Goal: Manage account settings

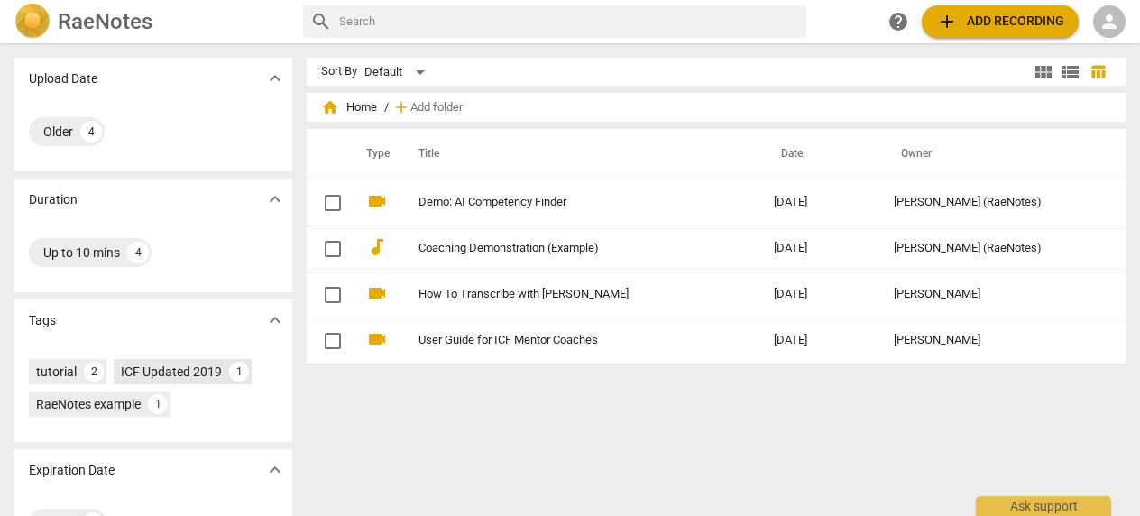
click at [238, 375] on div "1" at bounding box center [239, 372] width 20 height 20
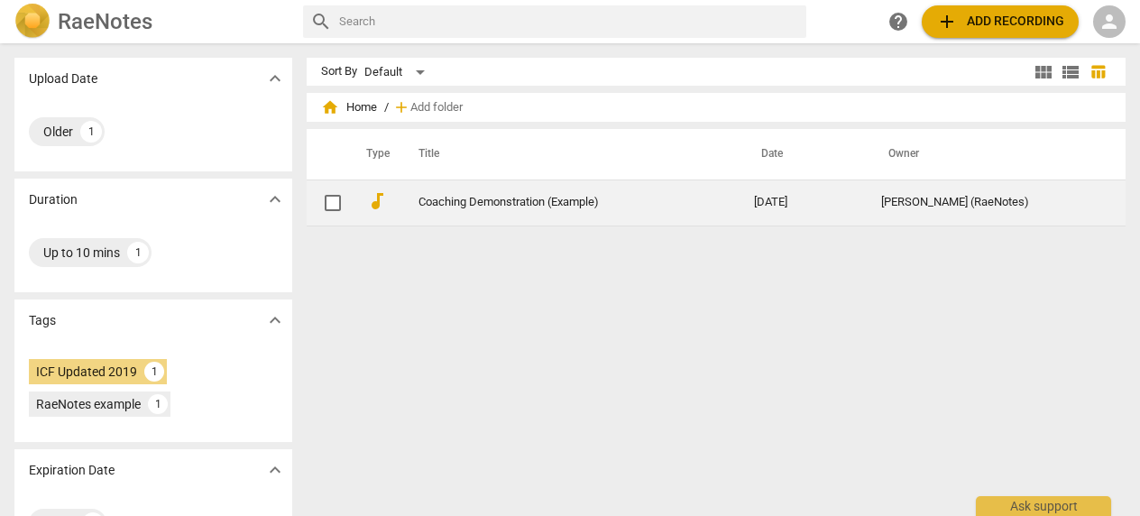
click at [524, 205] on link "Coaching Demonstration (Example)" at bounding box center [553, 203] width 271 height 14
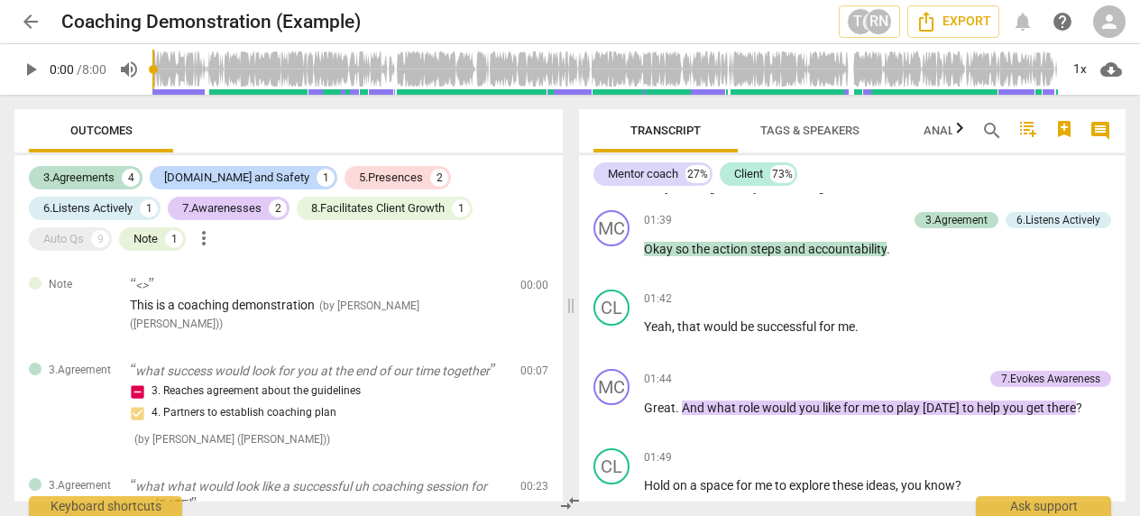
scroll to position [463, 0]
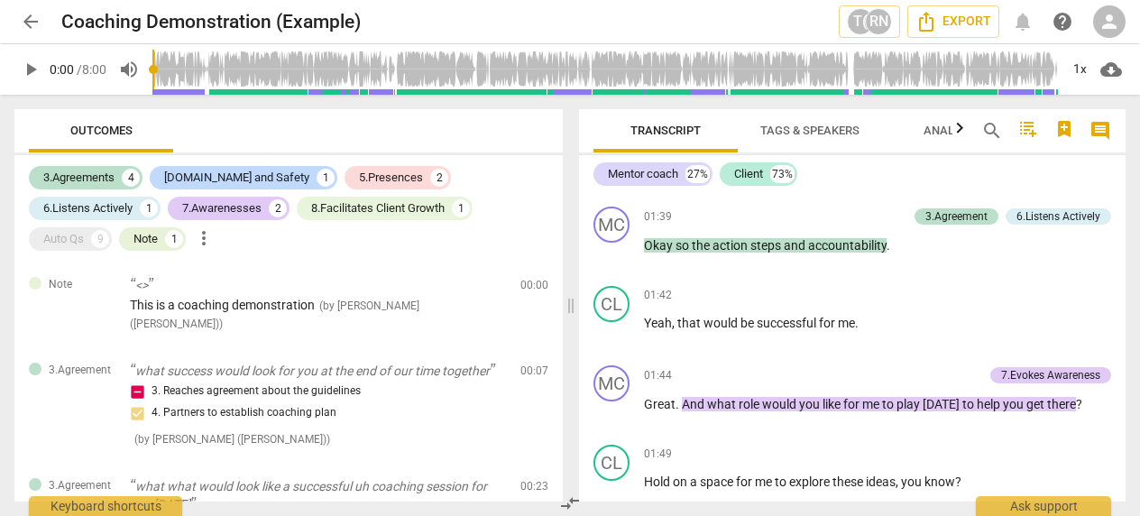
click at [23, 71] on span "play_arrow" at bounding box center [31, 70] width 22 height 22
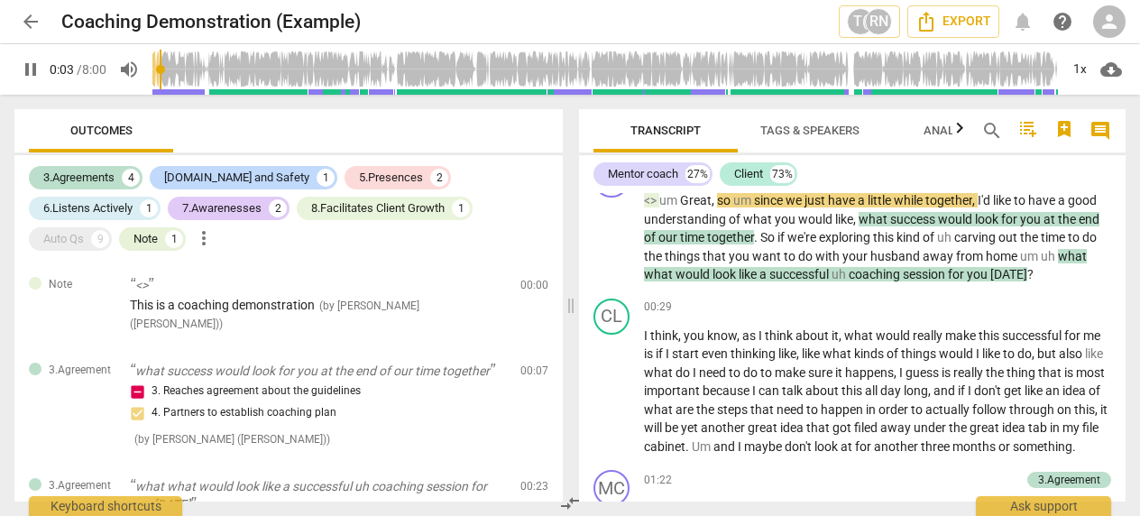
click at [30, 71] on span "pause" at bounding box center [31, 70] width 22 height 22
type input "4"
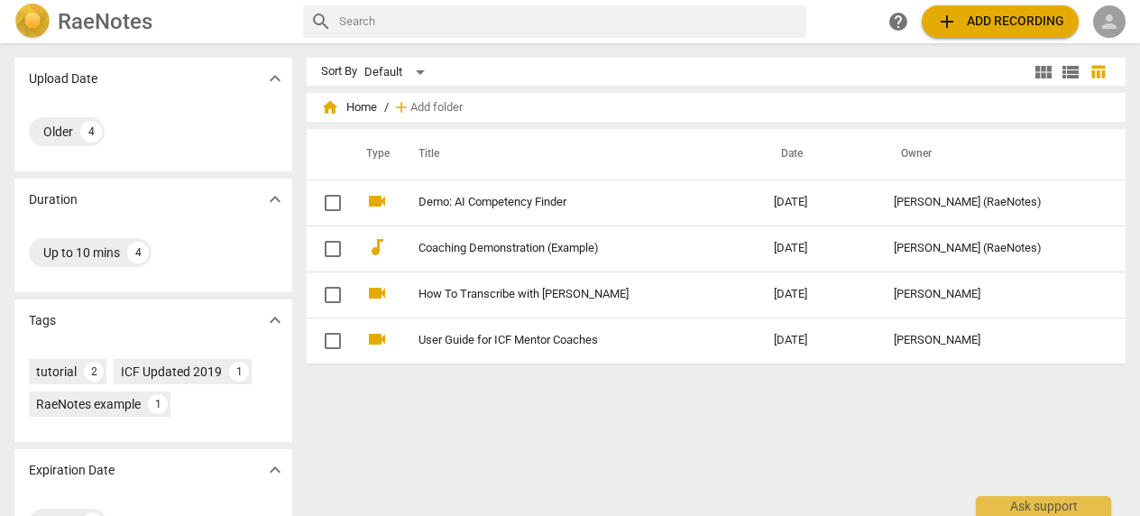
click at [1108, 21] on span "person" at bounding box center [1109, 22] width 22 height 22
click at [1098, 41] on li "Login" at bounding box center [1093, 43] width 65 height 43
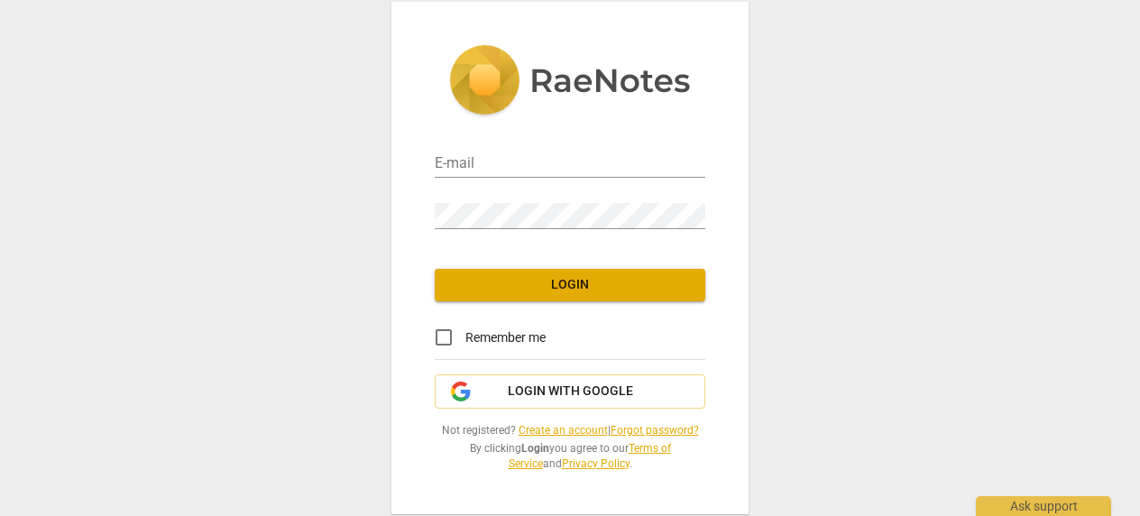
type input "tahanialtaha@hotmail.com"
click at [610, 291] on span "Login" at bounding box center [570, 285] width 242 height 18
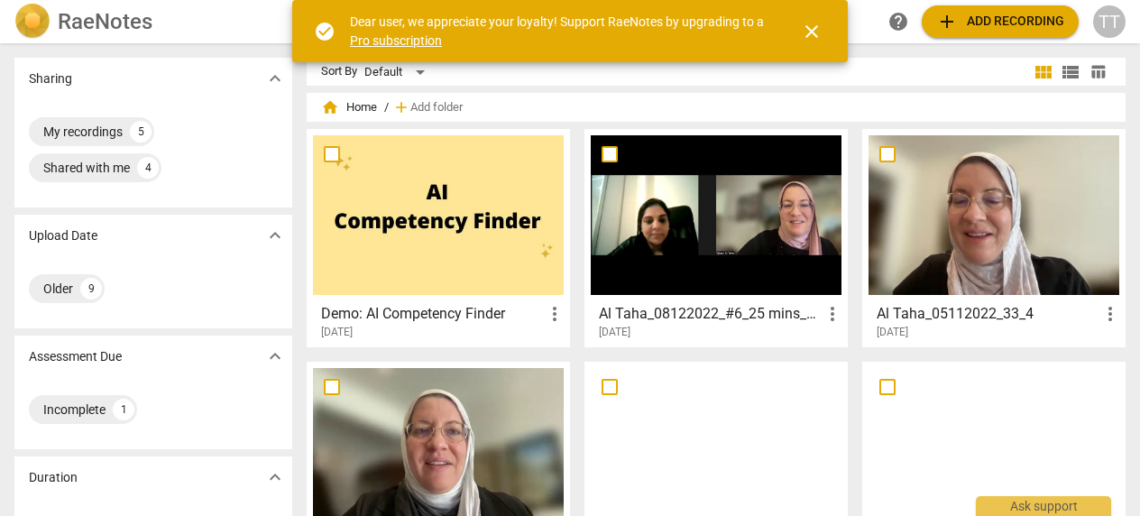
click at [436, 242] on div at bounding box center [438, 215] width 251 height 160
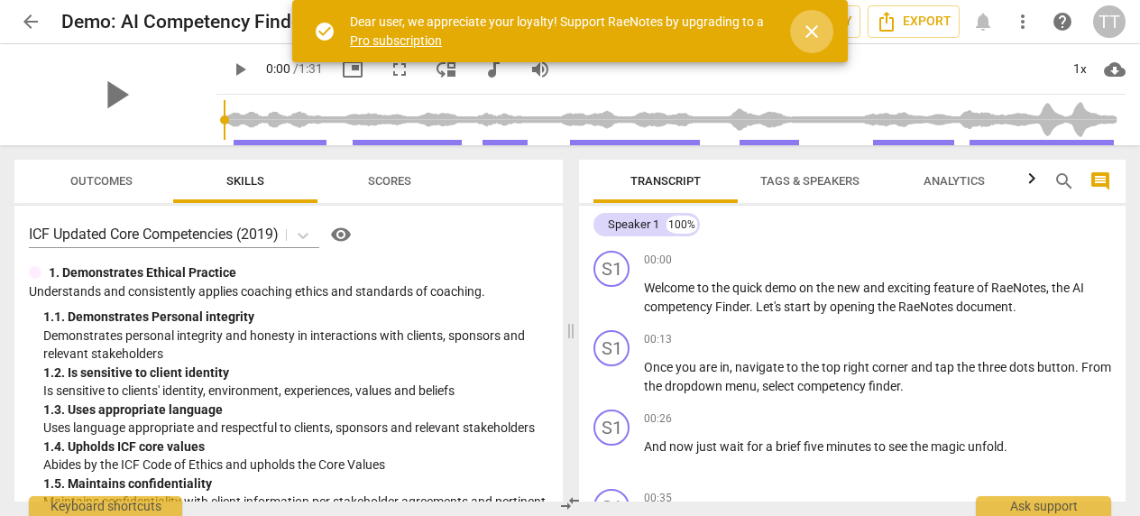
click at [812, 34] on span "close" at bounding box center [812, 32] width 22 height 22
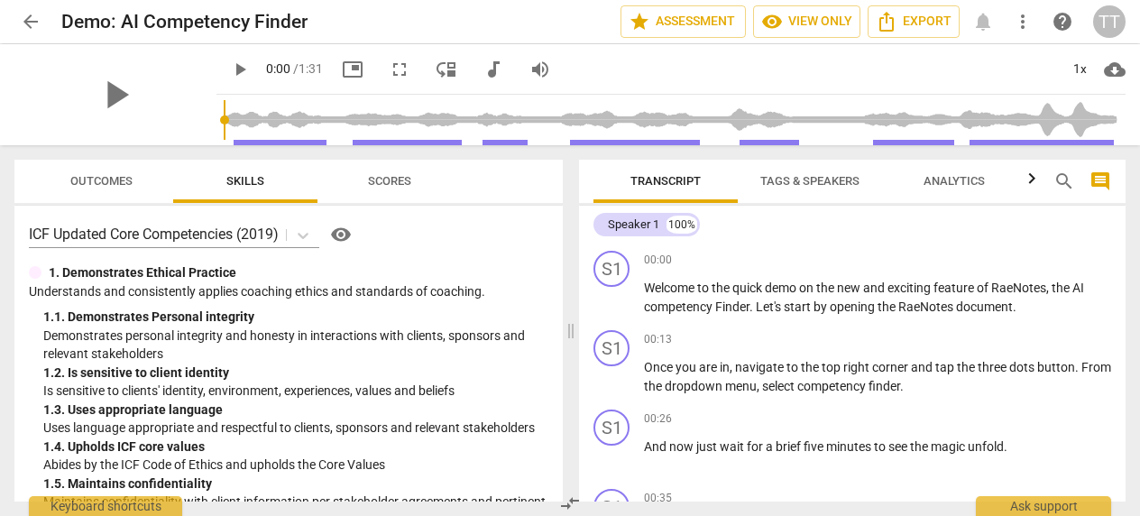
click at [1026, 22] on span "more_vert" at bounding box center [1023, 22] width 22 height 22
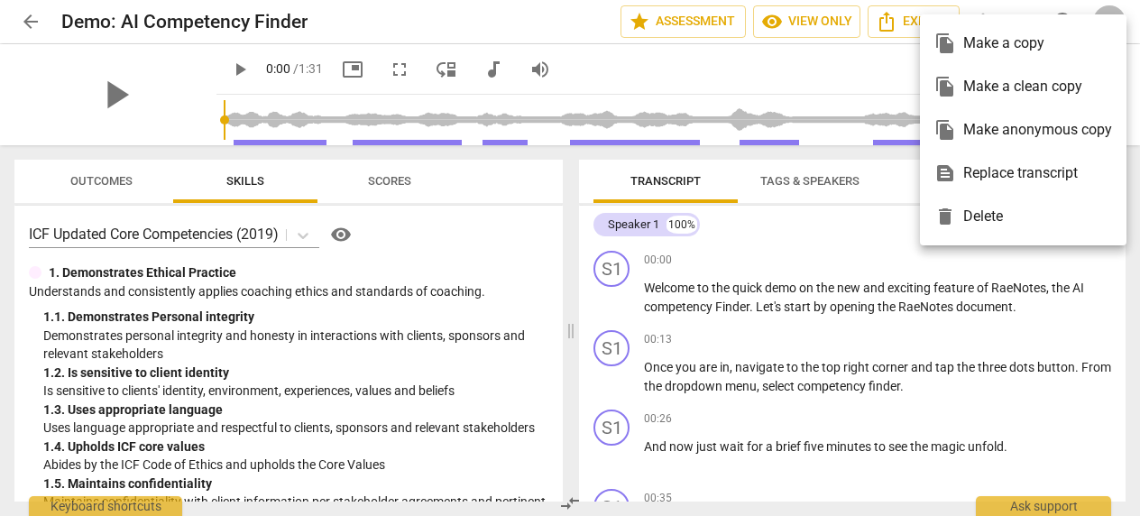
click at [907, 55] on div at bounding box center [570, 258] width 1140 height 516
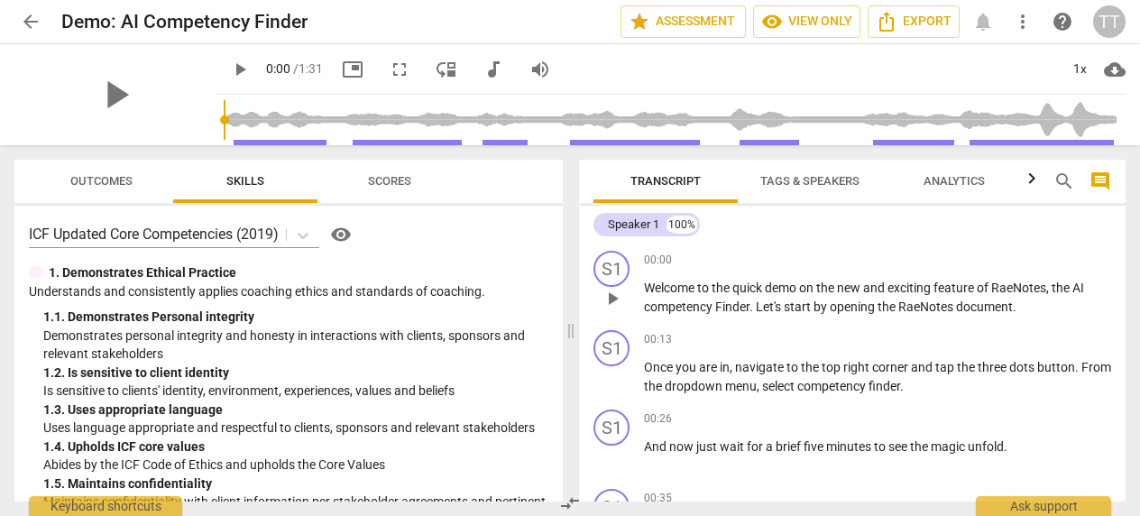
scroll to position [382, 0]
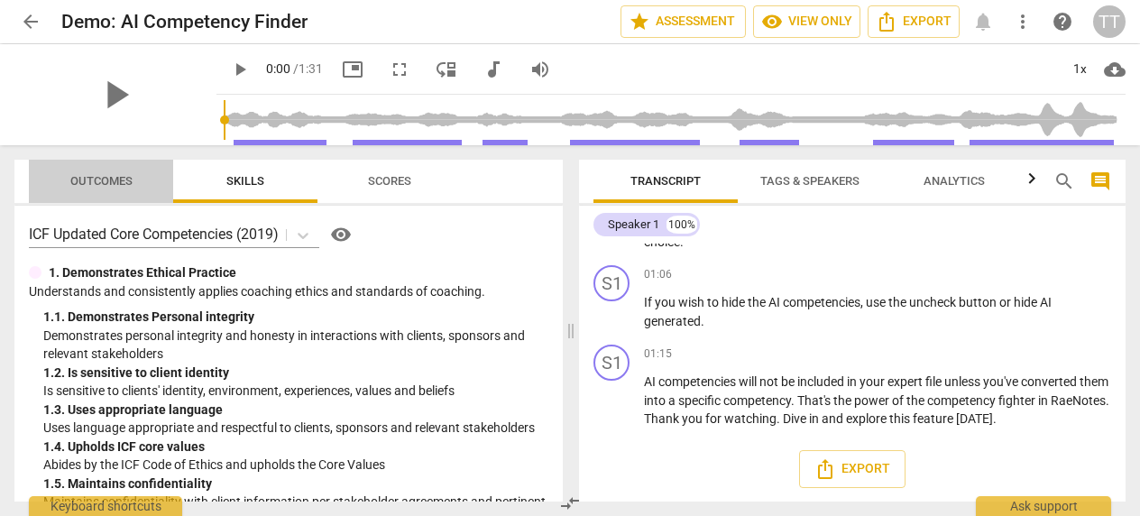
click at [107, 178] on span "Outcomes" at bounding box center [101, 181] width 62 height 14
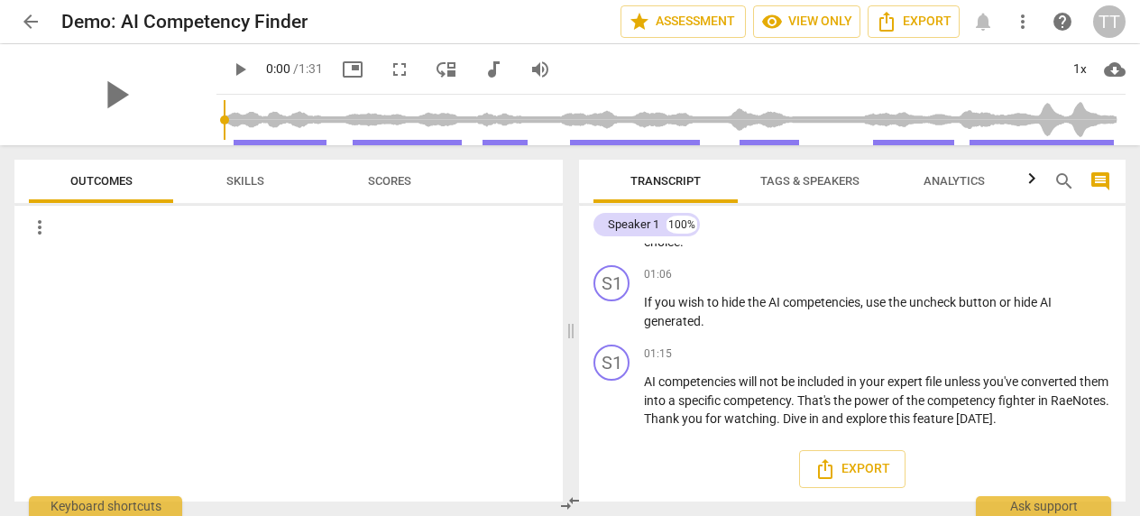
click at [244, 181] on span "Skills" at bounding box center [245, 181] width 38 height 14
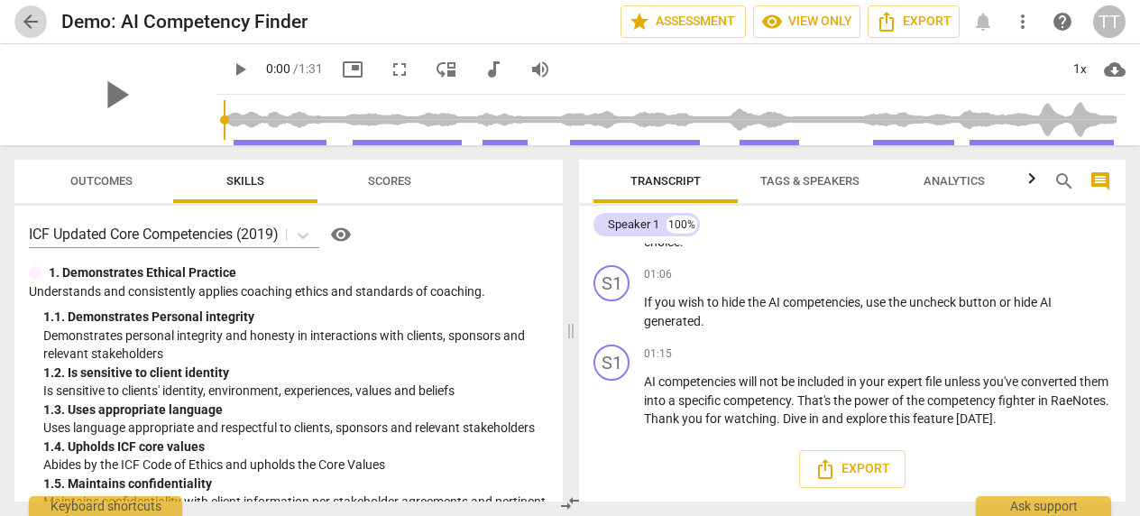
click at [37, 26] on span "arrow_back" at bounding box center [31, 22] width 22 height 22
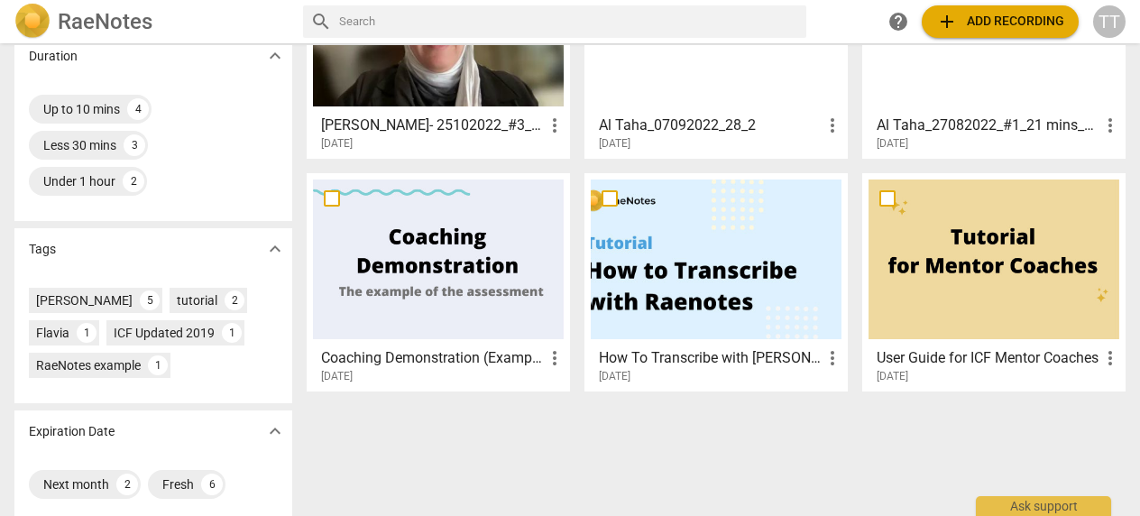
scroll to position [436, 0]
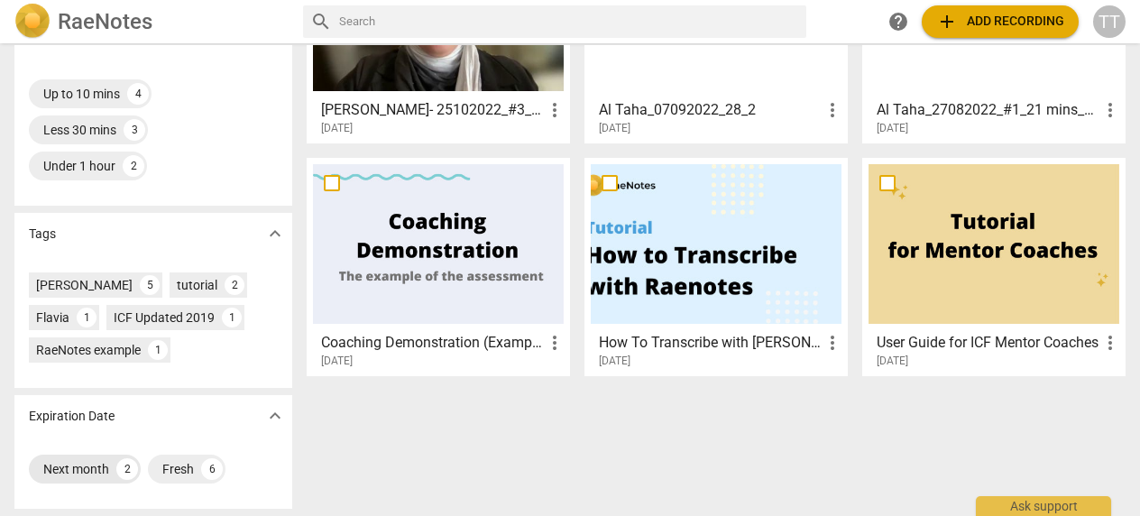
click at [133, 473] on div "2" at bounding box center [127, 469] width 22 height 22
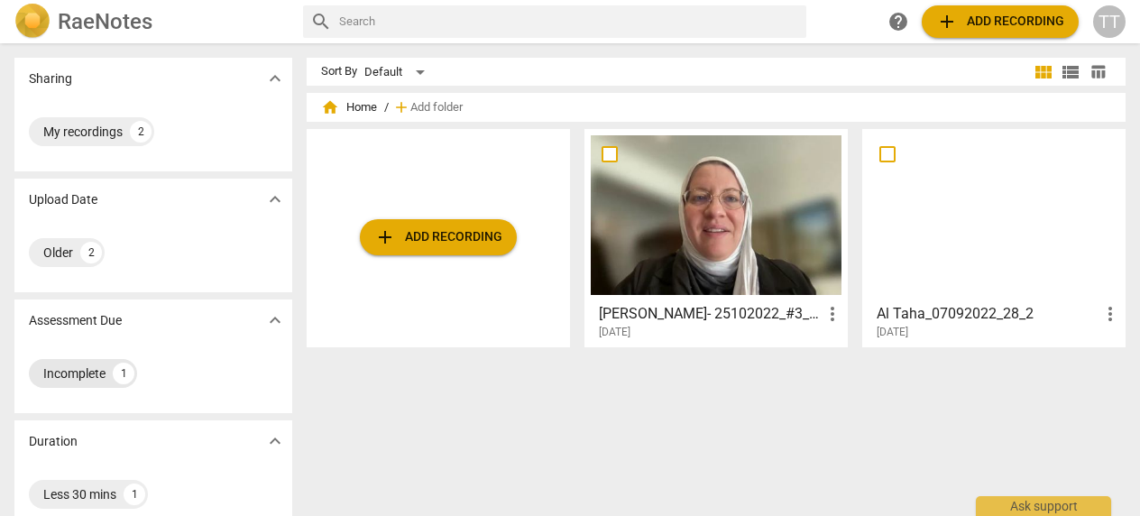
click at [85, 372] on div "Incomplete" at bounding box center [74, 373] width 62 height 18
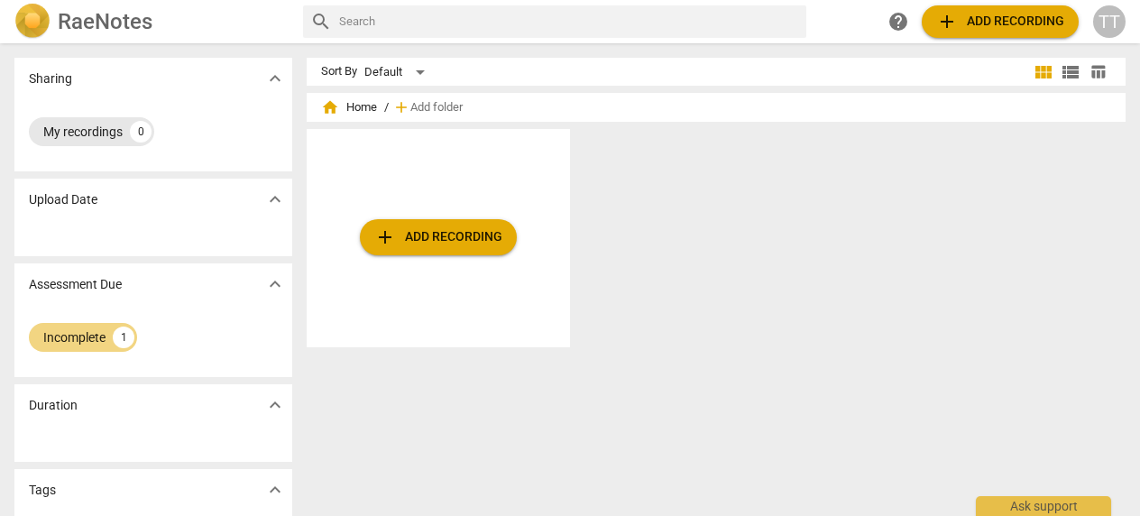
click at [96, 135] on div "My recordings" at bounding box center [82, 132] width 79 height 18
click at [358, 106] on span "home Home" at bounding box center [349, 107] width 56 height 18
click at [324, 106] on span "home" at bounding box center [330, 107] width 18 height 18
click at [276, 80] on span "expand_more" at bounding box center [275, 79] width 22 height 22
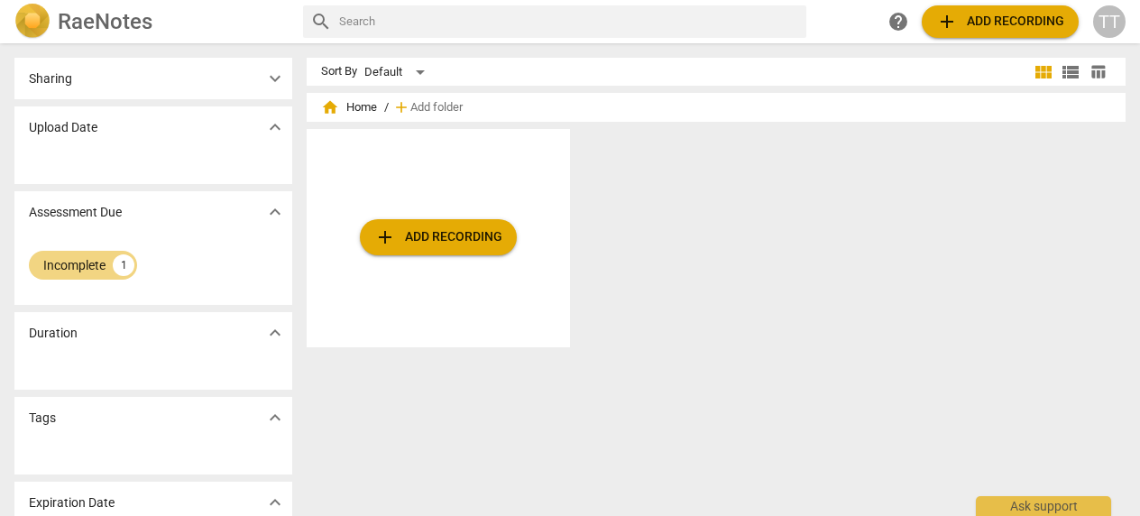
click at [110, 76] on div "Sharing expand_more" at bounding box center [153, 78] width 278 height 41
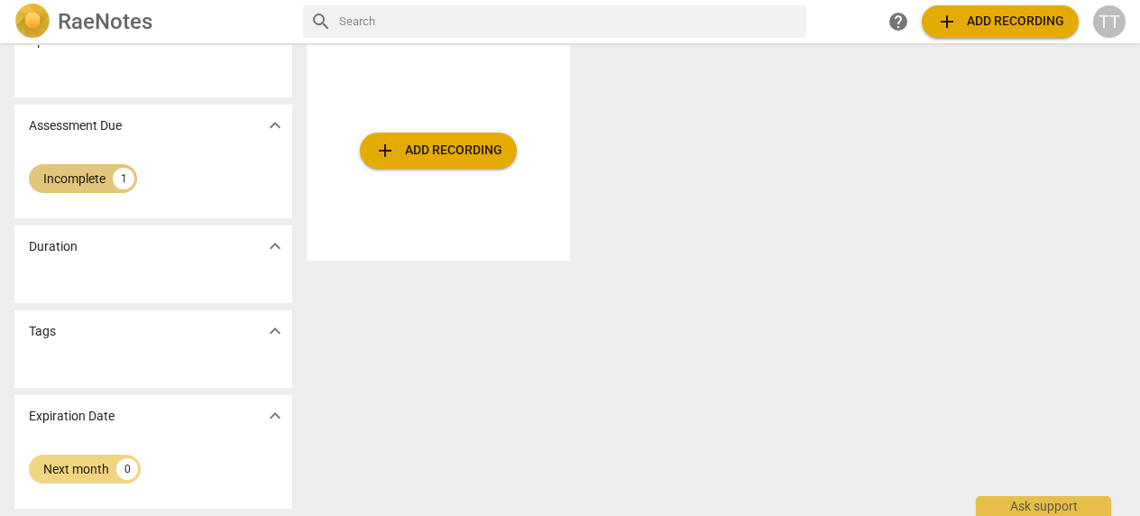
click at [82, 179] on div "Incomplete" at bounding box center [74, 179] width 62 height 18
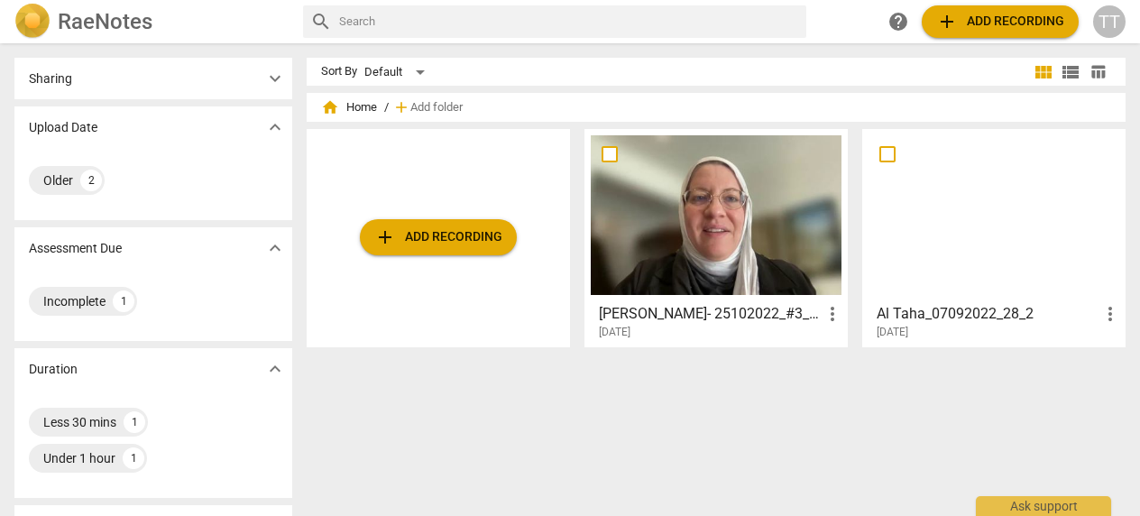
click at [1107, 27] on div "TT" at bounding box center [1109, 21] width 32 height 32
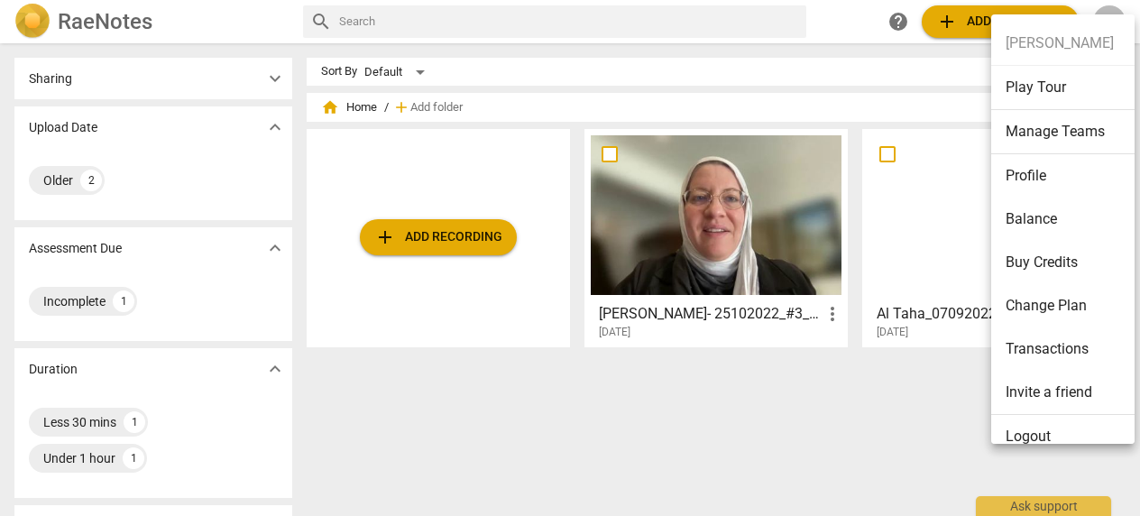
click at [1041, 179] on li "Profile" at bounding box center [1066, 175] width 150 height 43
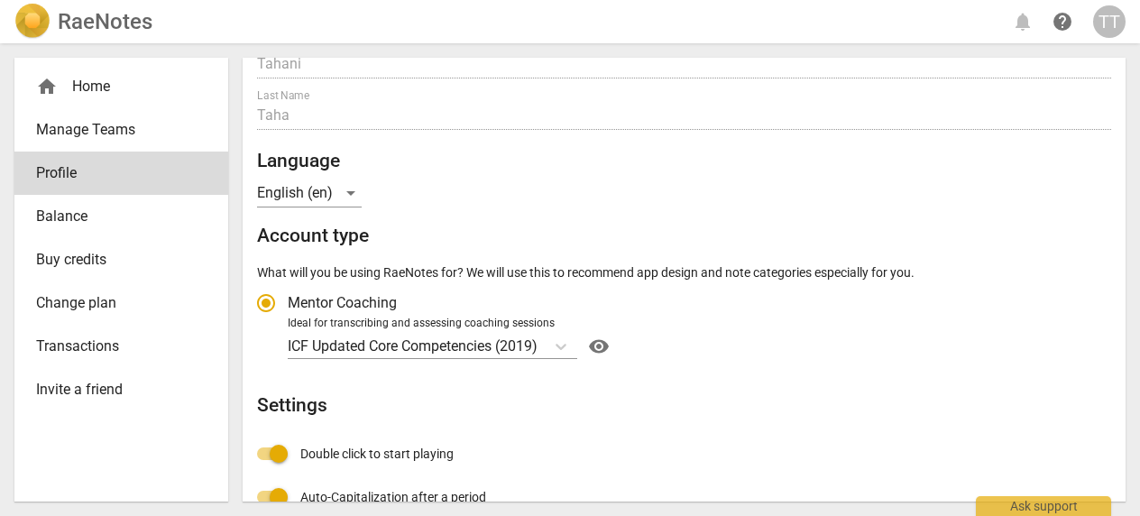
scroll to position [183, 0]
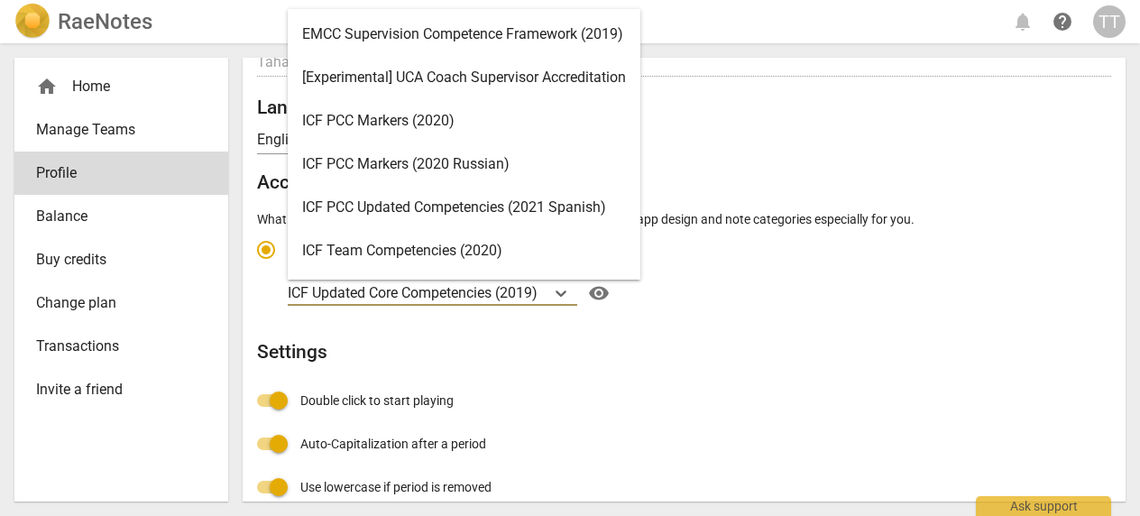
click at [502, 297] on p "ICF Updated Core Competencies (2019)" at bounding box center [413, 292] width 250 height 21
click at [0, 0] on input "Ideal for transcribing and assessing coaching sessions ICF Updated Core Compete…" at bounding box center [0, 0] width 0 height 0
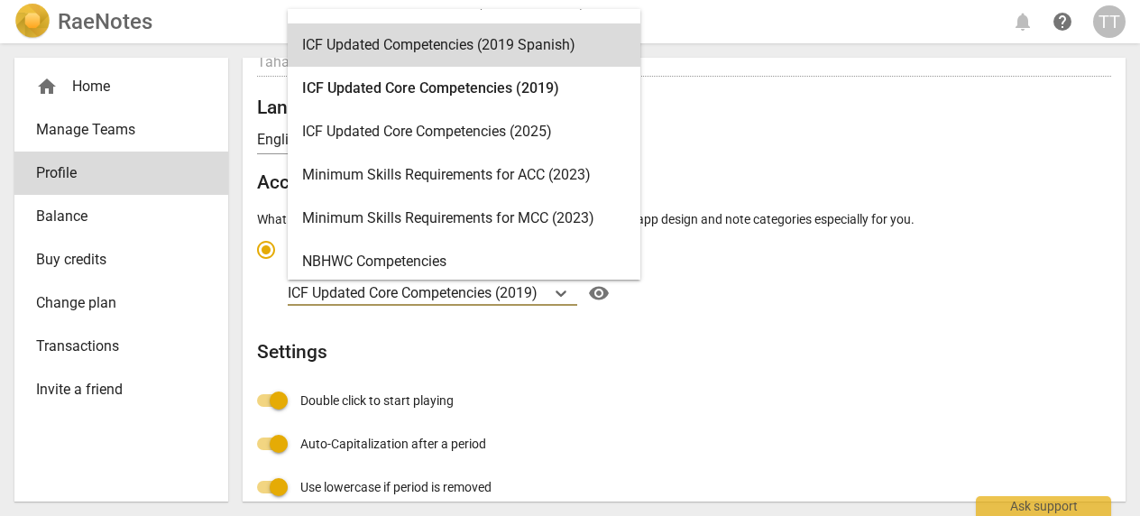
scroll to position [293, 0]
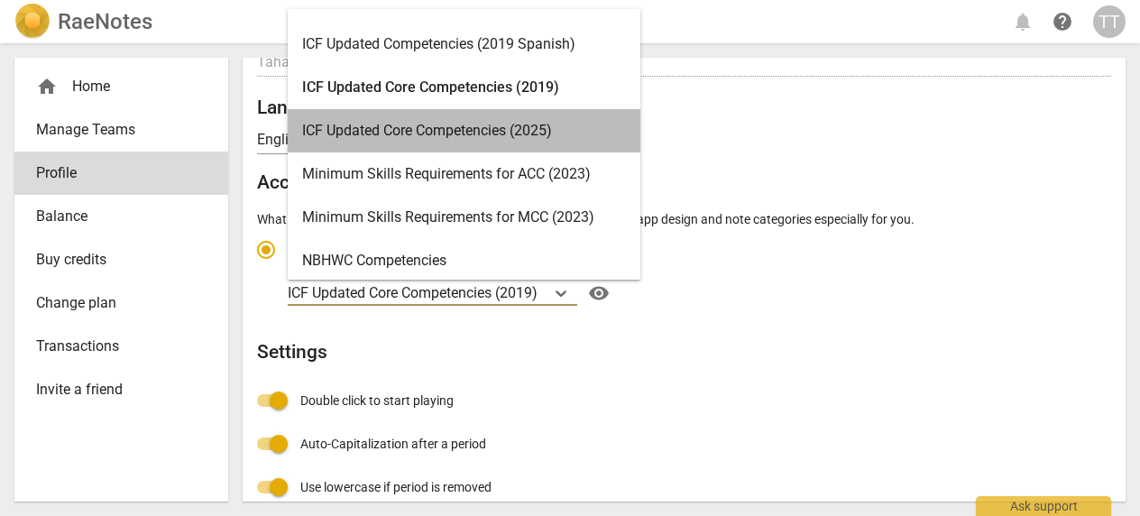
click at [411, 130] on div "ICF Updated Core Competencies (2025)" at bounding box center [464, 130] width 353 height 43
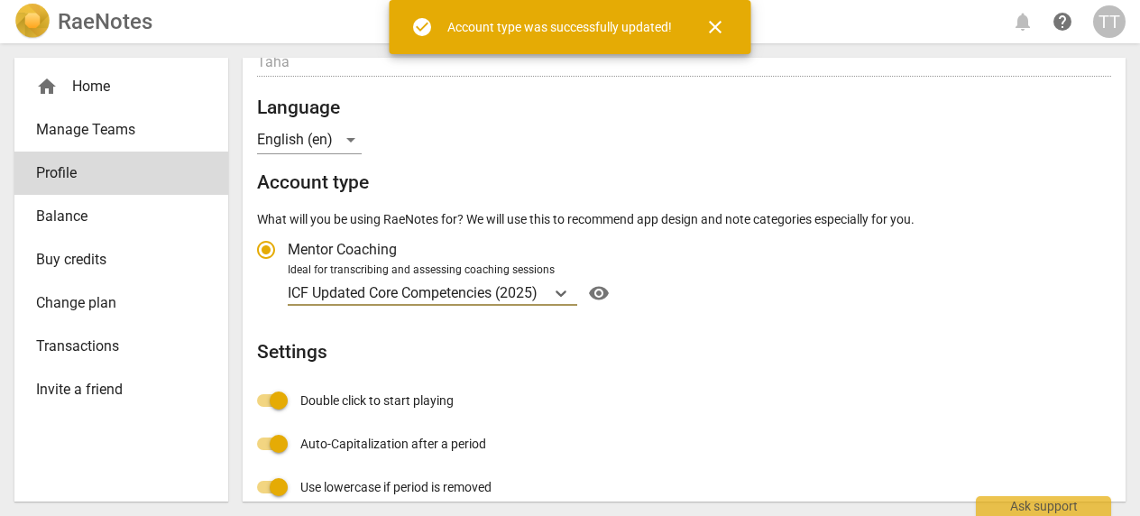
radio input "false"
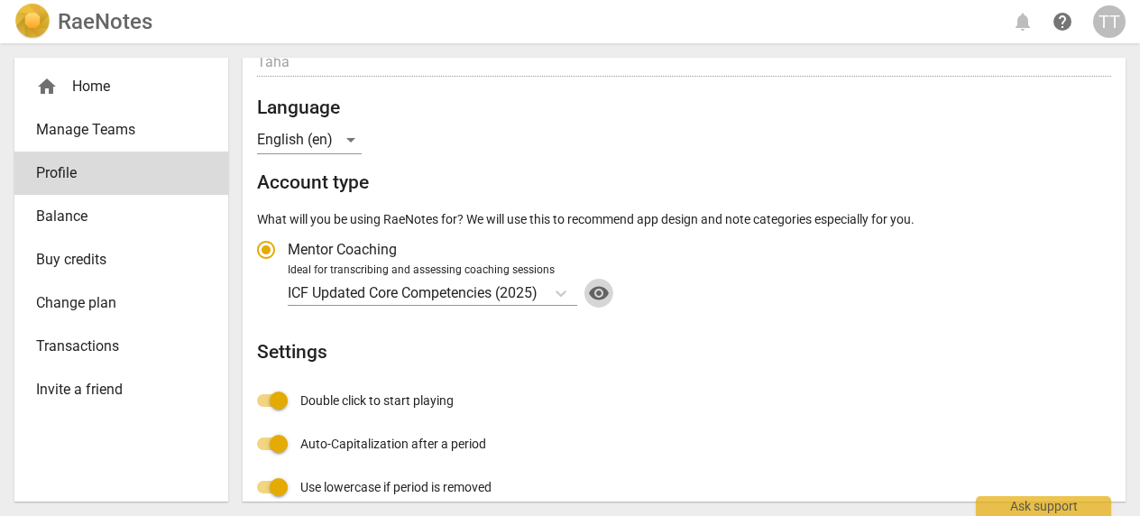
click at [610, 292] on span "visibility" at bounding box center [598, 293] width 29 height 22
